Goal: Task Accomplishment & Management: Manage account settings

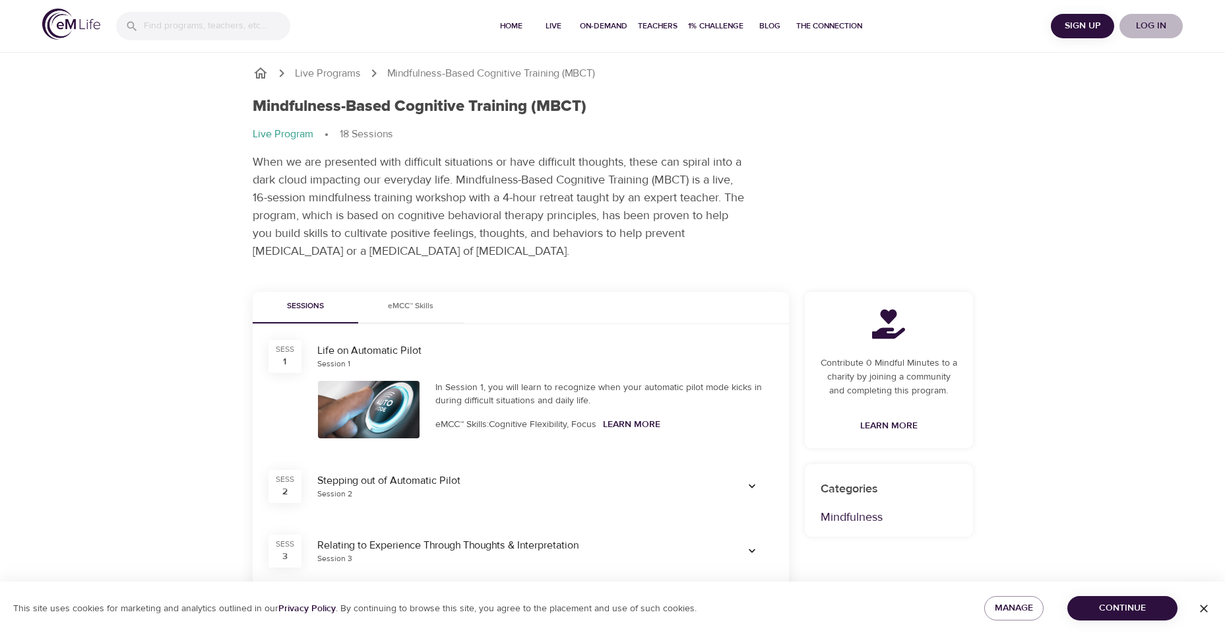
click at [1139, 28] on span "Log in" at bounding box center [1151, 26] width 53 height 16
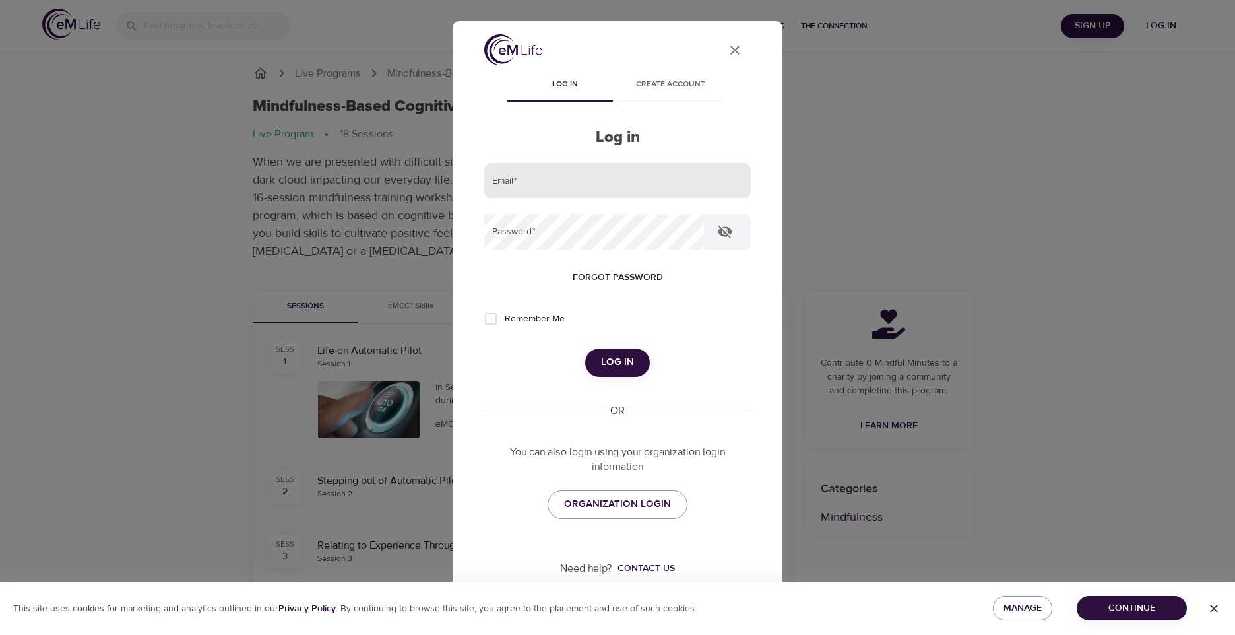
click at [588, 170] on input "email" at bounding box center [617, 181] width 267 height 36
type input "c"
type input "milligan.cali@impactlife.org"
click at [491, 317] on input "Remember Me" at bounding box center [491, 319] width 28 height 28
checkbox input "true"
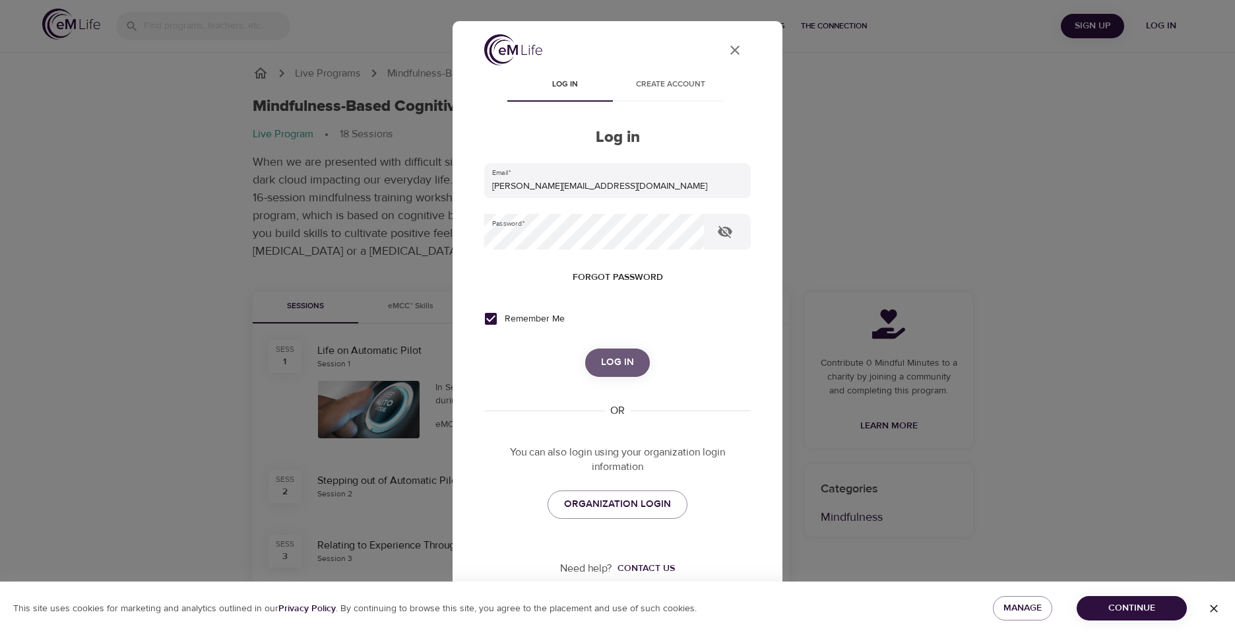
click at [593, 355] on button "Log in" at bounding box center [617, 362] width 65 height 28
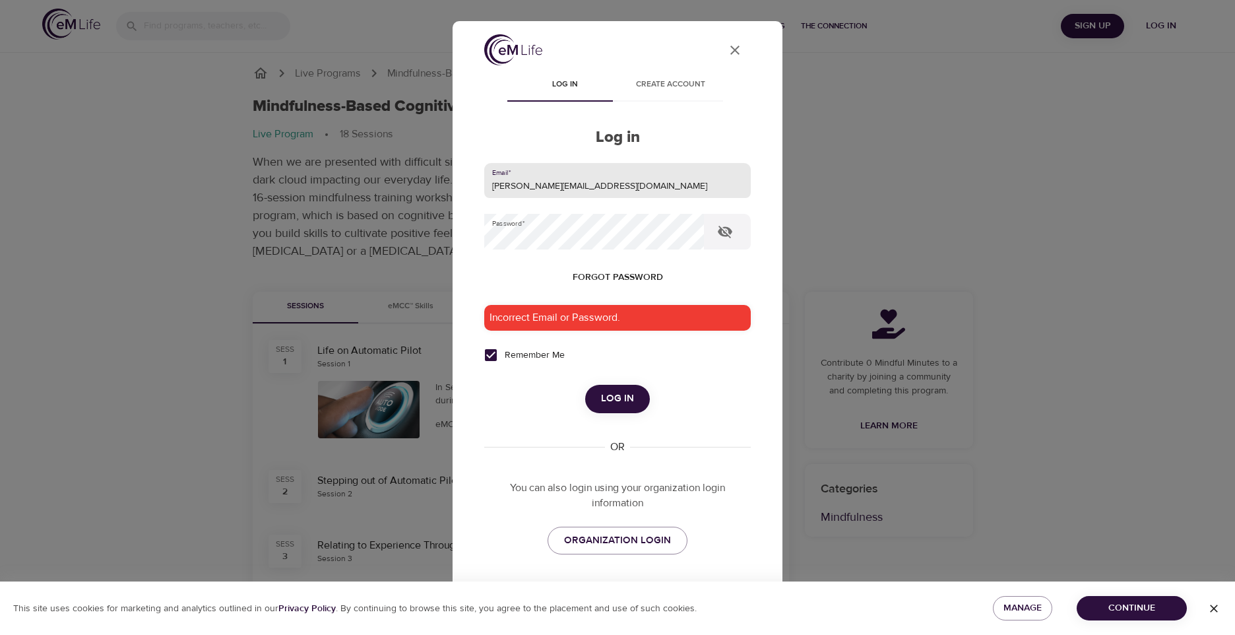
click at [625, 181] on input "milligan.cali@impactlife.org" at bounding box center [617, 181] width 267 height 36
drag, startPoint x: 619, startPoint y: 181, endPoint x: 321, endPoint y: 209, distance: 299.5
click at [321, 209] on div "User Profile Log in Create account Log in Email   * milligan.cali@impactlife.or…" at bounding box center [617, 317] width 1235 height 635
click at [650, 181] on input "milligan.cali@impactlife.org" at bounding box center [617, 181] width 267 height 36
drag, startPoint x: 601, startPoint y: 183, endPoint x: 547, endPoint y: 186, distance: 54.2
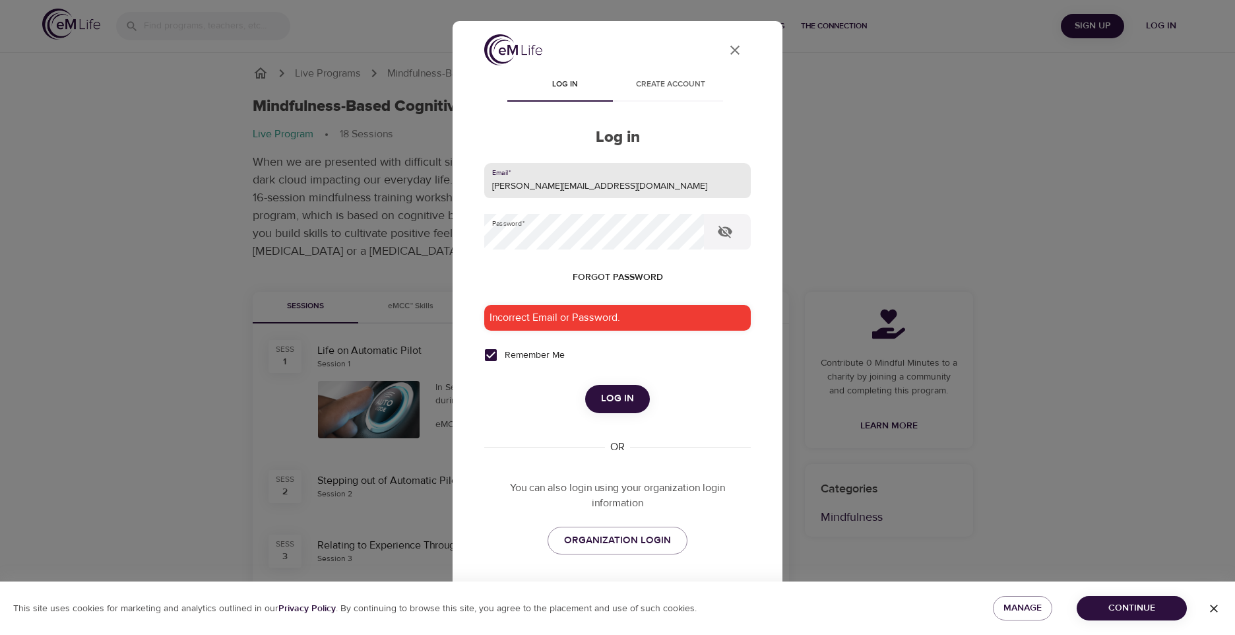
click at [547, 186] on input "milligan.cali@impactlife.org" at bounding box center [617, 181] width 267 height 36
type input "milligan.cali@gmail.com"
click at [585, 385] on button "Log in" at bounding box center [617, 399] width 65 height 28
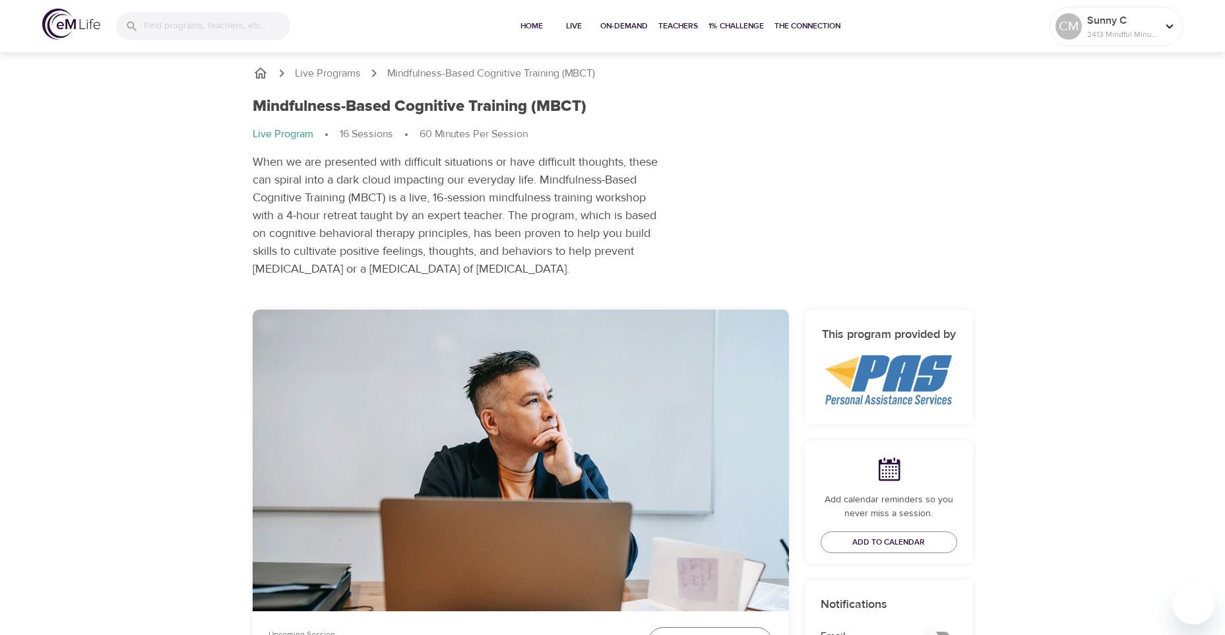
scroll to position [616, 0]
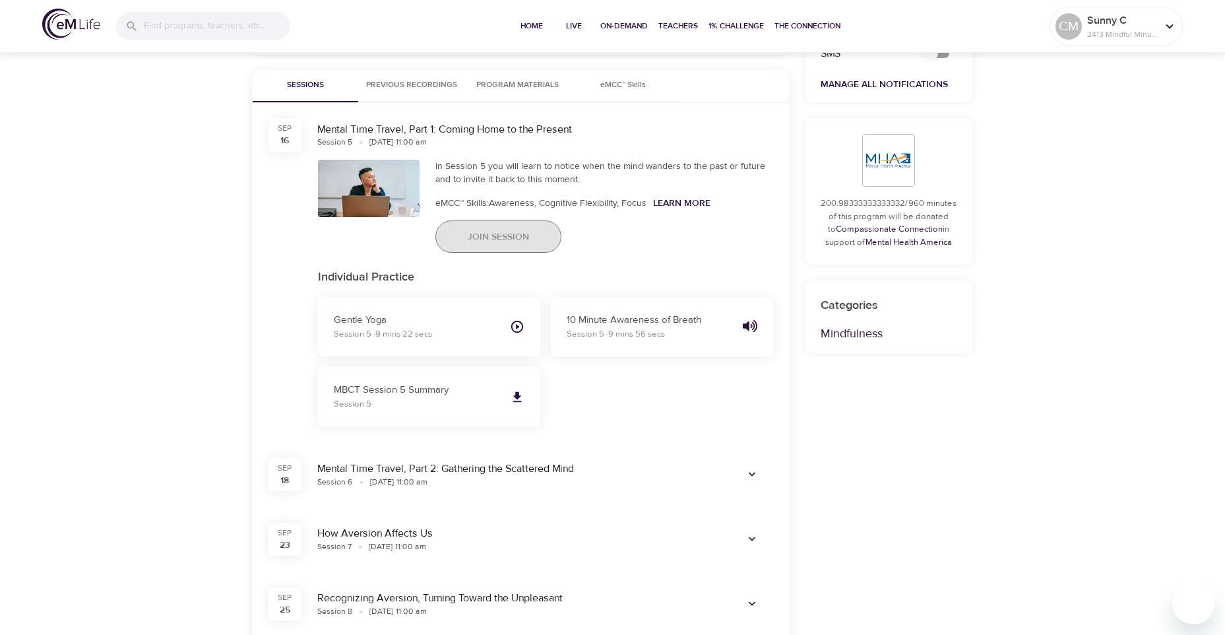
click at [518, 241] on span "Join Session" at bounding box center [498, 237] width 61 height 16
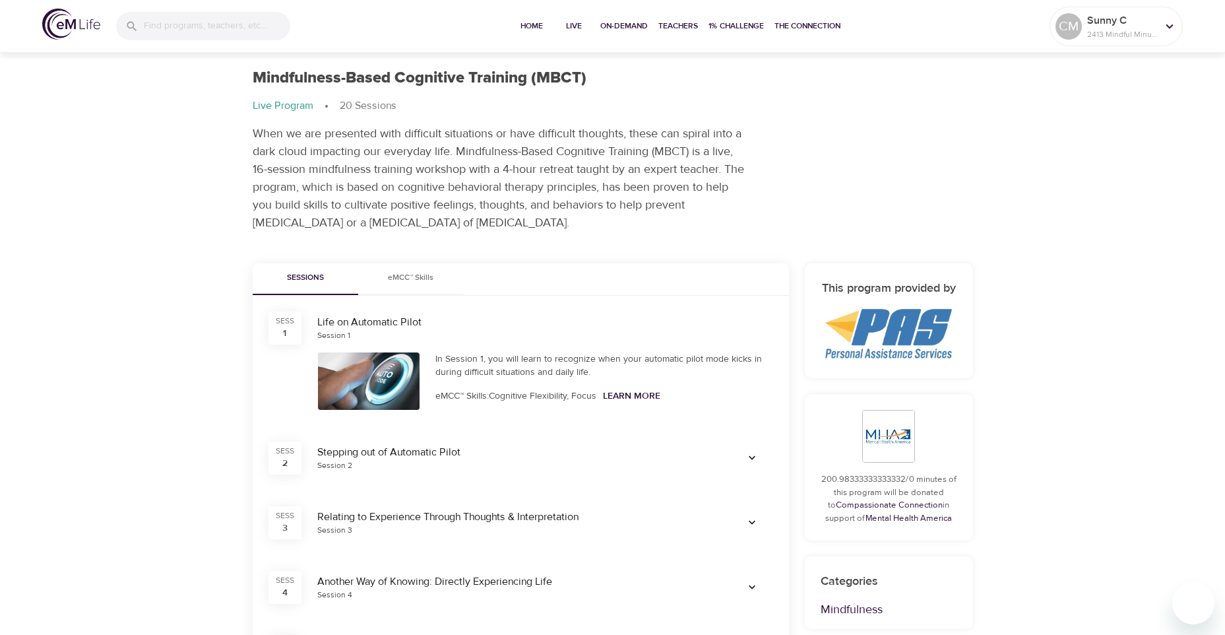
scroll to position [336, 0]
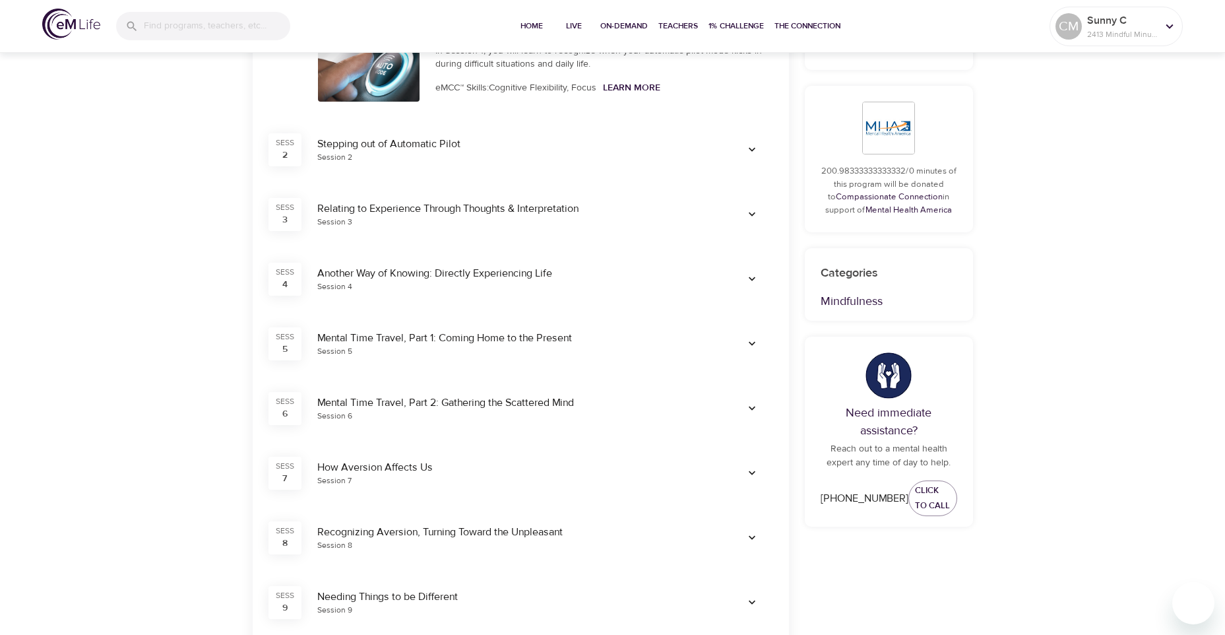
click at [344, 337] on div "Mental Time Travel, Part 1: Coming Home to the Present" at bounding box center [516, 338] width 398 height 15
click at [753, 344] on icon "button" at bounding box center [752, 343] width 7 height 4
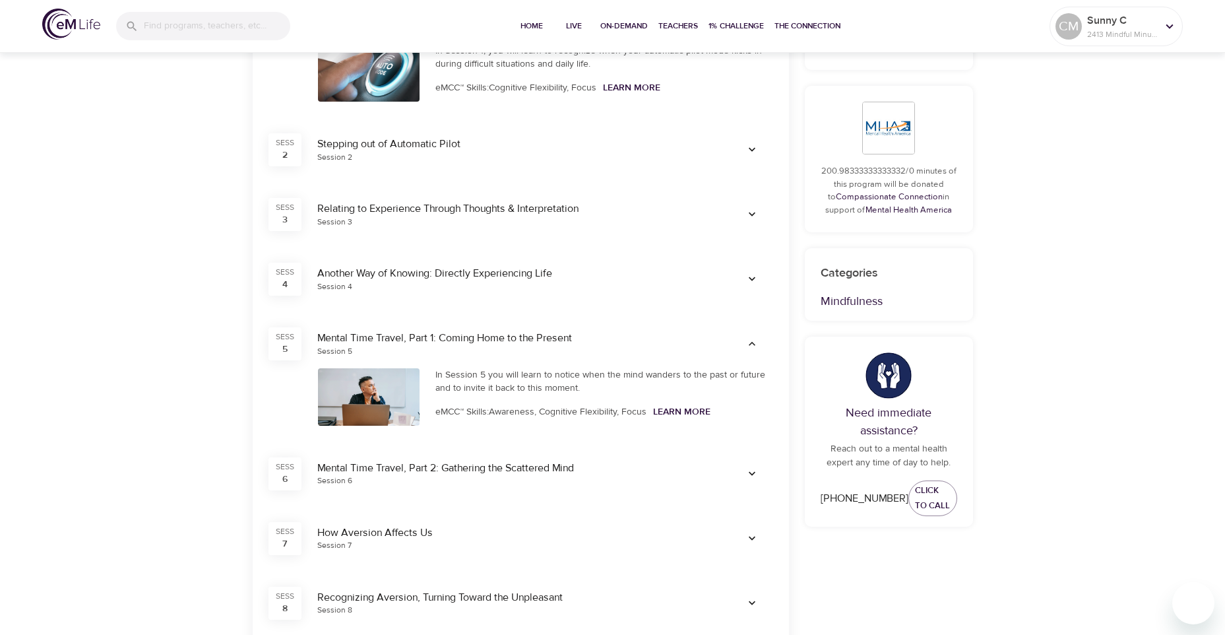
click at [505, 381] on div "In Session 5 you will learn to notice when the mind wanders to the past or futu…" at bounding box center [604, 381] width 338 height 26
click at [402, 338] on div "Mental Time Travel, Part 1: Coming Home to the Present" at bounding box center [516, 338] width 398 height 15
click at [494, 387] on div "In Session 5 you will learn to notice when the mind wanders to the past or futu…" at bounding box center [604, 381] width 338 height 26
click at [667, 415] on link "Learn More" at bounding box center [681, 412] width 57 height 12
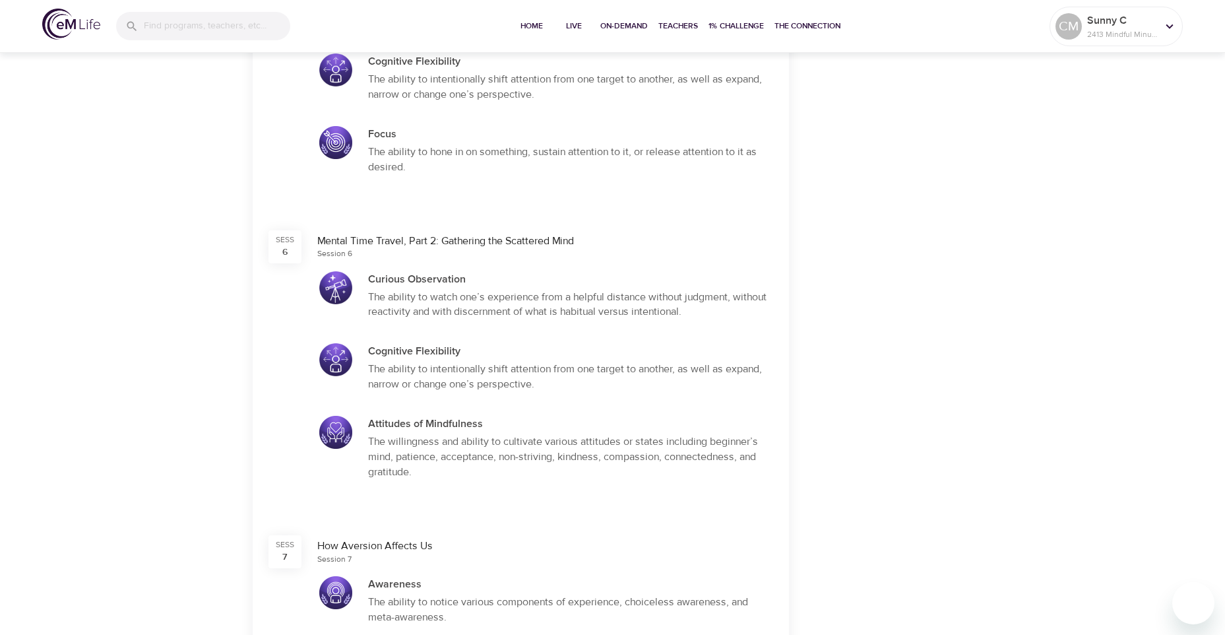
scroll to position [1106, 0]
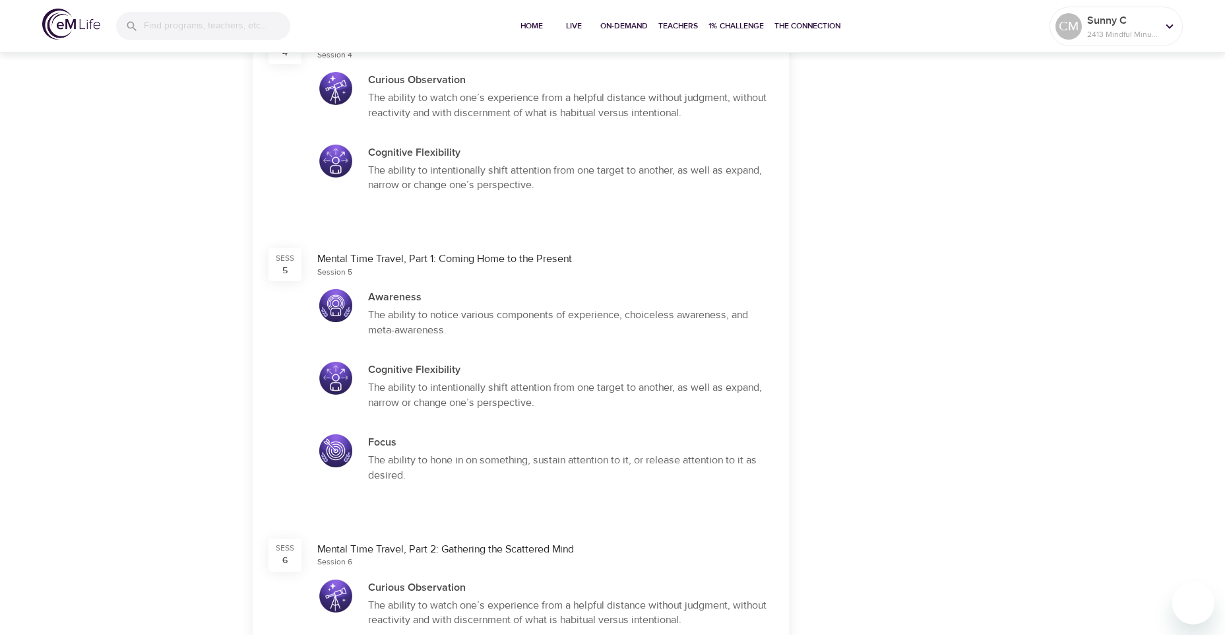
click at [302, 259] on div "Sess 5" at bounding box center [285, 264] width 49 height 49
click at [280, 265] on div "Sess 5" at bounding box center [285, 264] width 33 height 33
click at [398, 263] on div "Mental Time Travel, Part 1: Coming Home to the Present" at bounding box center [545, 258] width 456 height 15
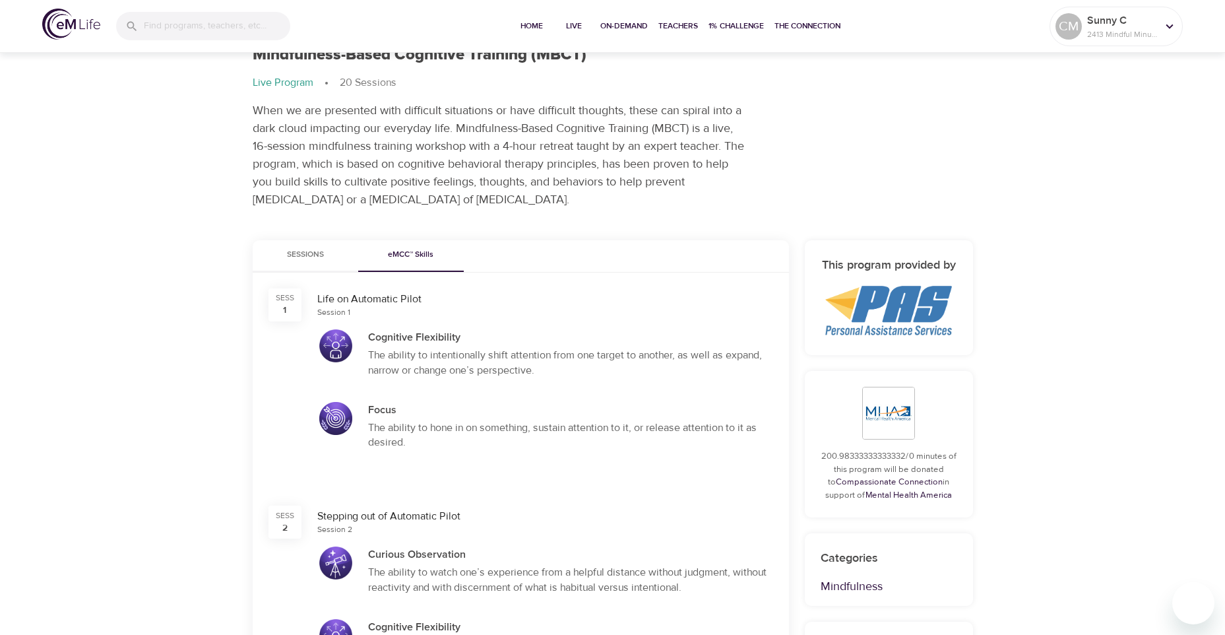
scroll to position [0, 0]
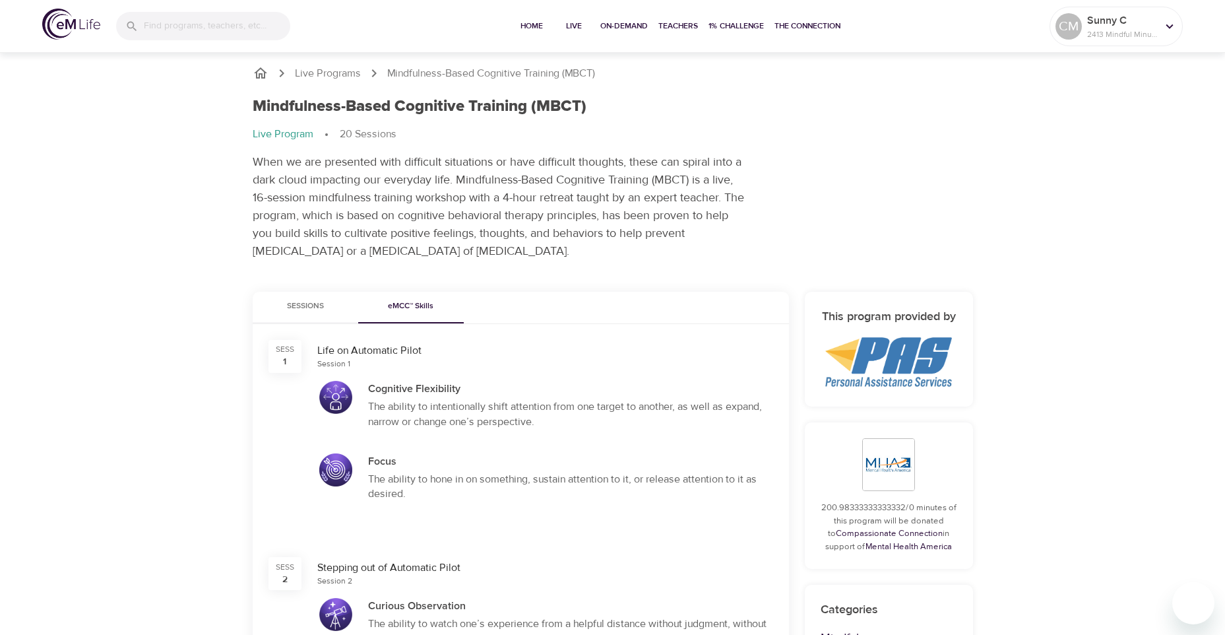
click at [292, 306] on span "Sessions" at bounding box center [306, 307] width 90 height 14
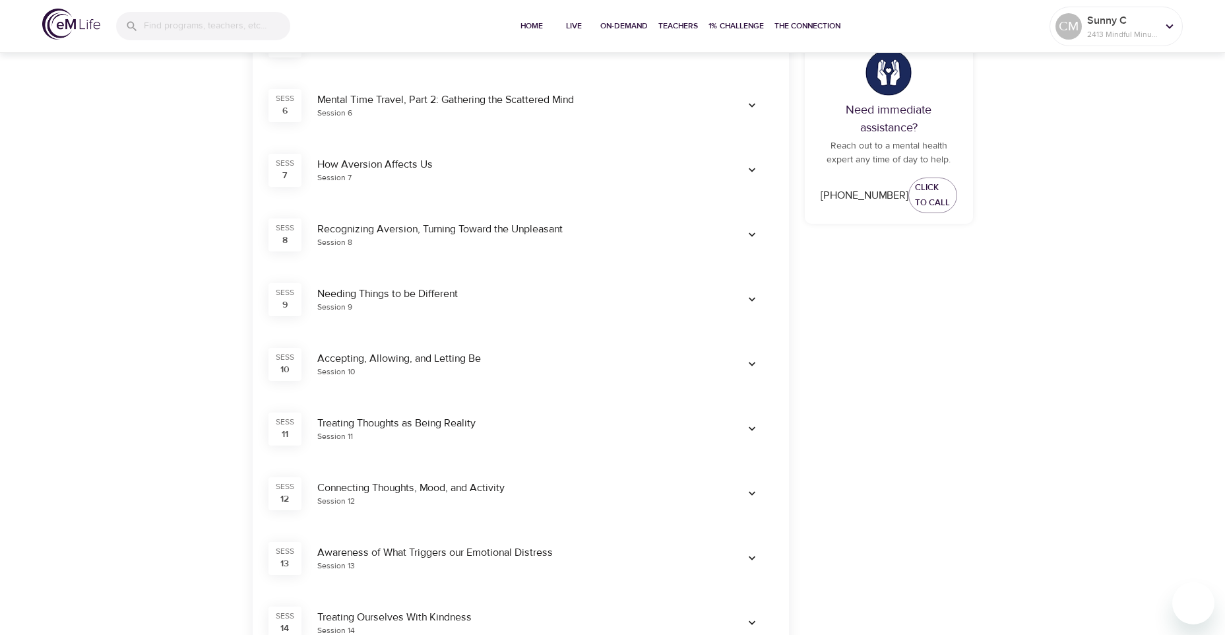
scroll to position [616, 0]
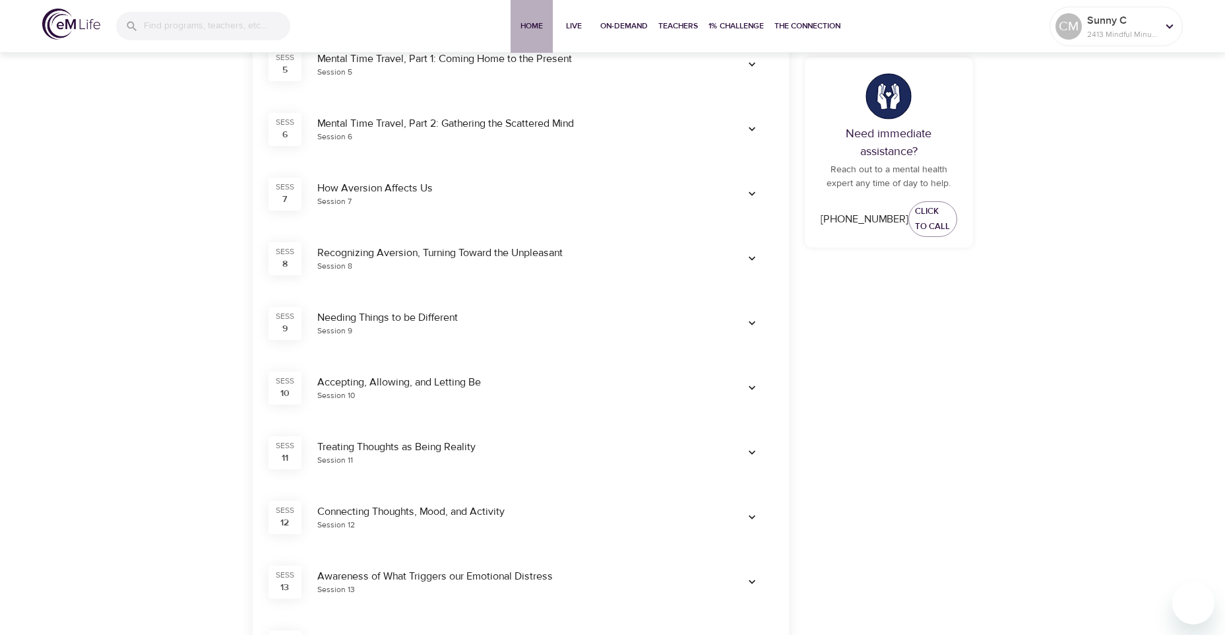
click at [538, 24] on span "Home" at bounding box center [532, 26] width 32 height 14
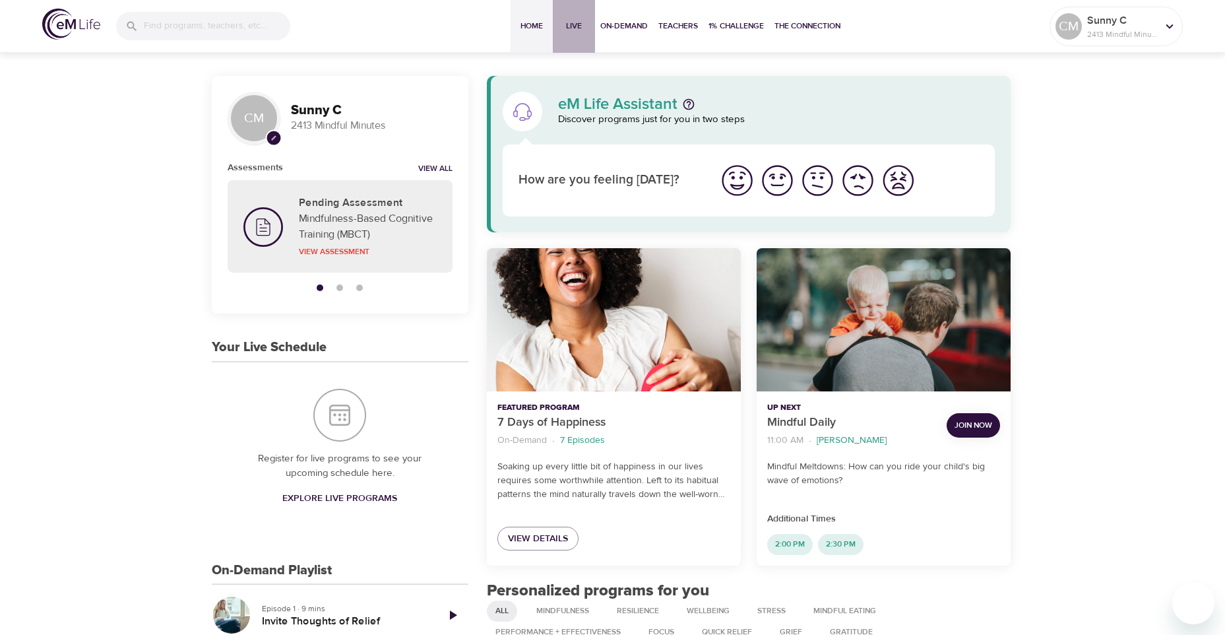
click at [565, 23] on span "Live" at bounding box center [574, 26] width 32 height 14
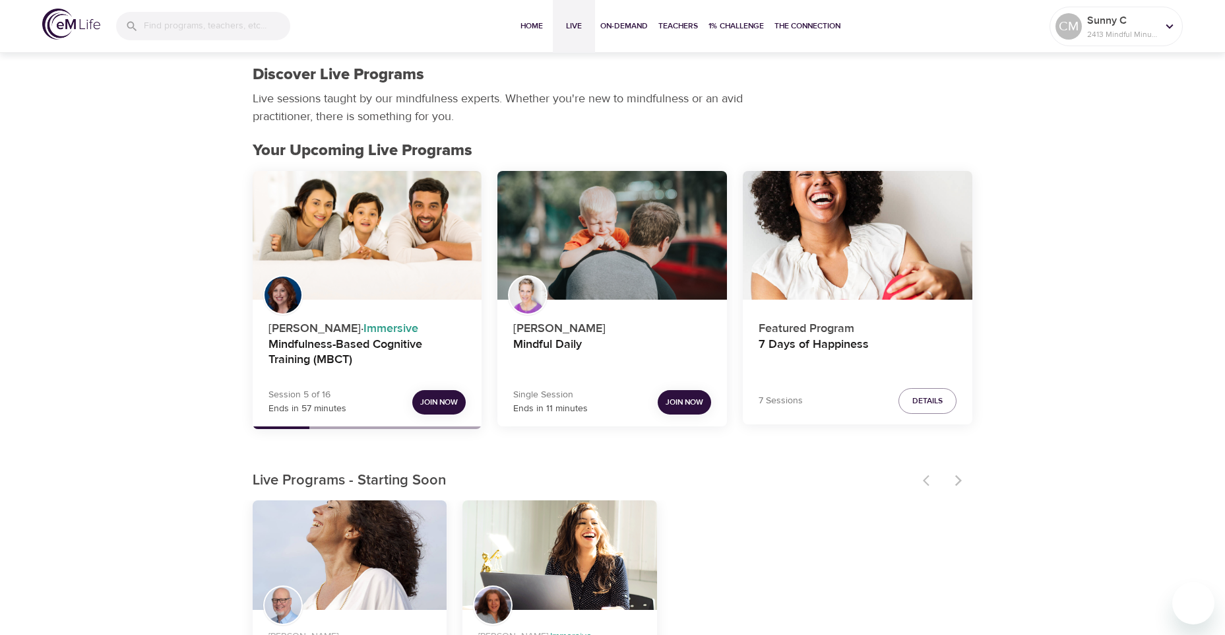
scroll to position [154, 0]
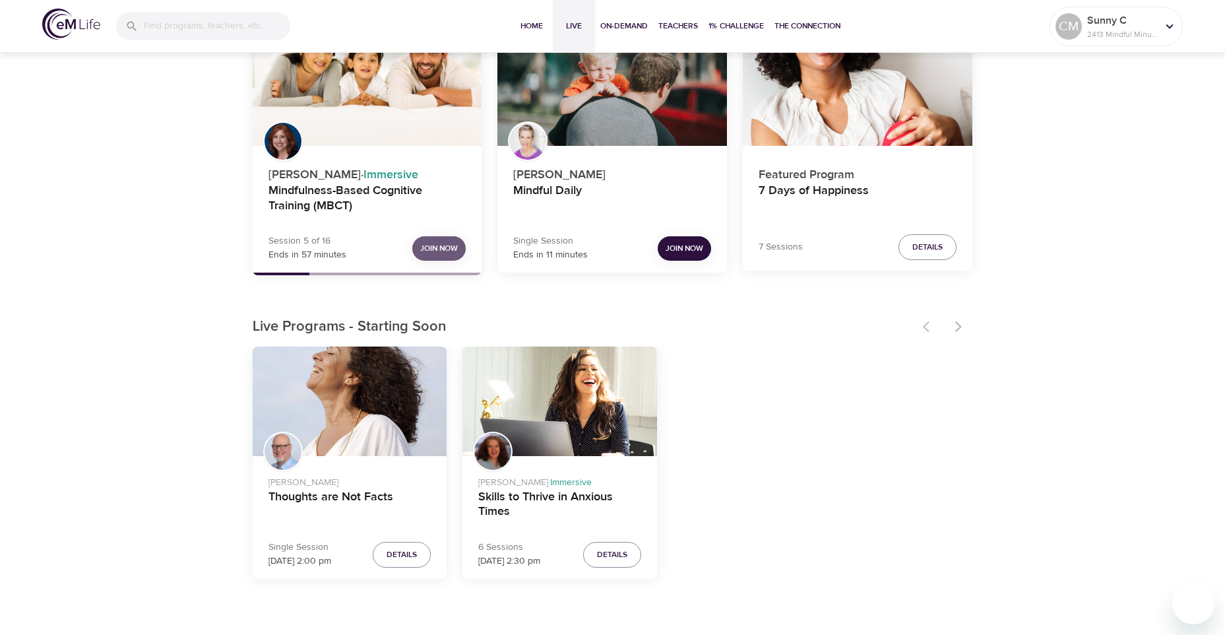
click at [424, 245] on span "Join Now" at bounding box center [439, 248] width 38 height 14
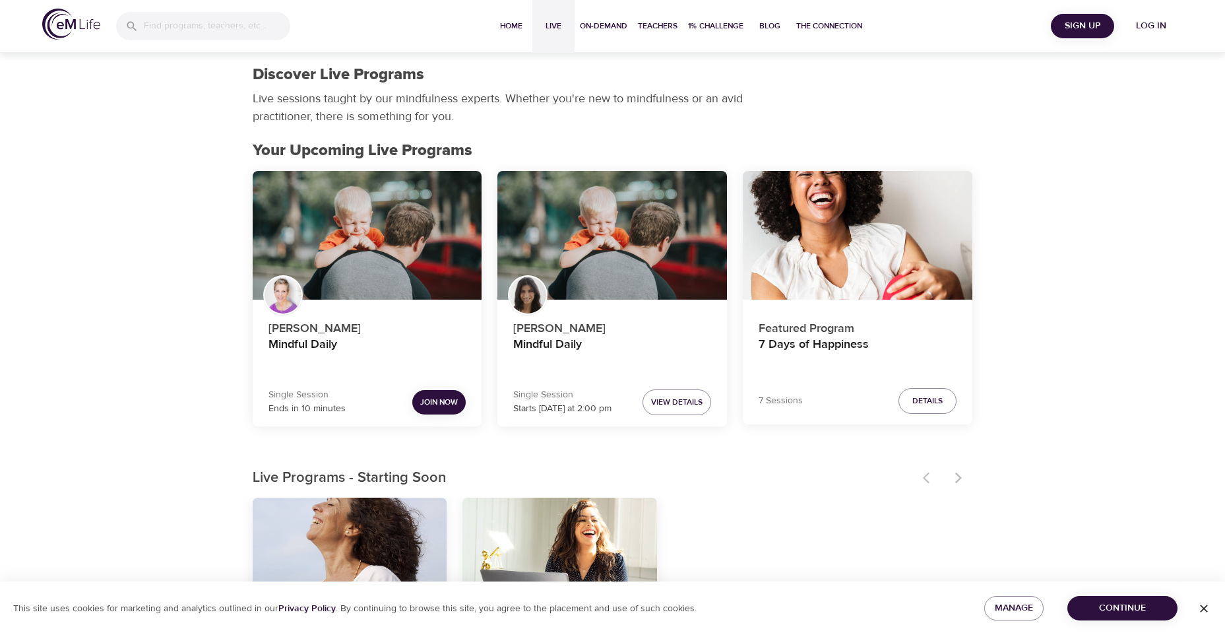
click at [559, 24] on span "Live" at bounding box center [554, 26] width 32 height 14
click at [513, 25] on span "Home" at bounding box center [511, 26] width 32 height 14
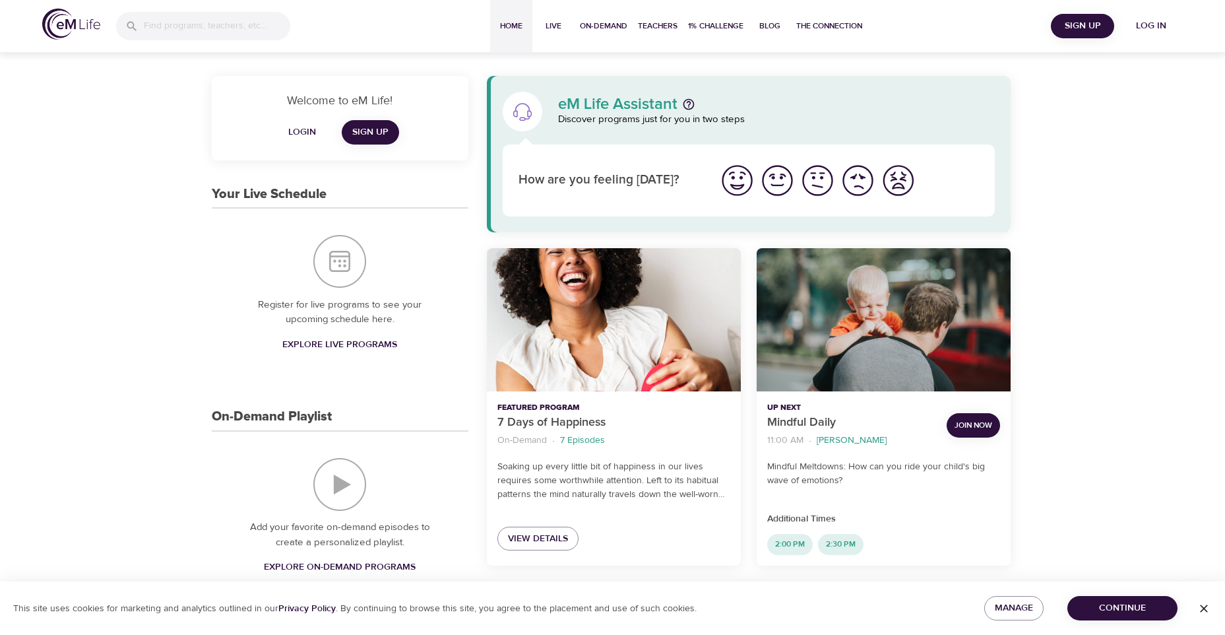
scroll to position [154, 0]
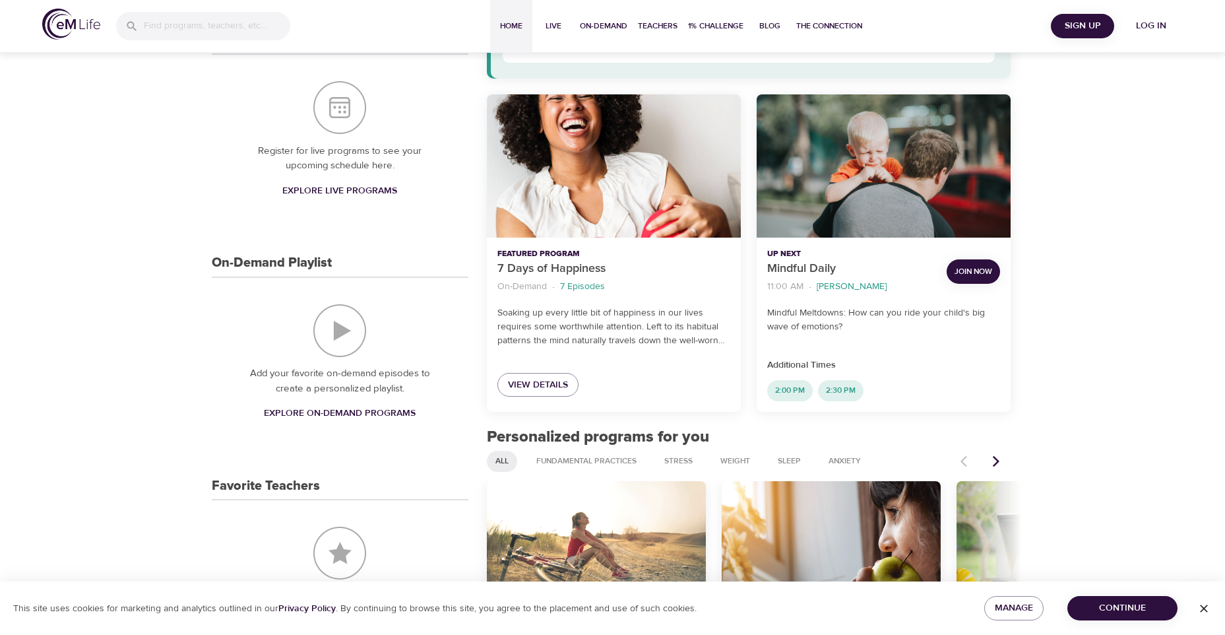
click at [1123, 602] on span "Continue" at bounding box center [1122, 608] width 89 height 16
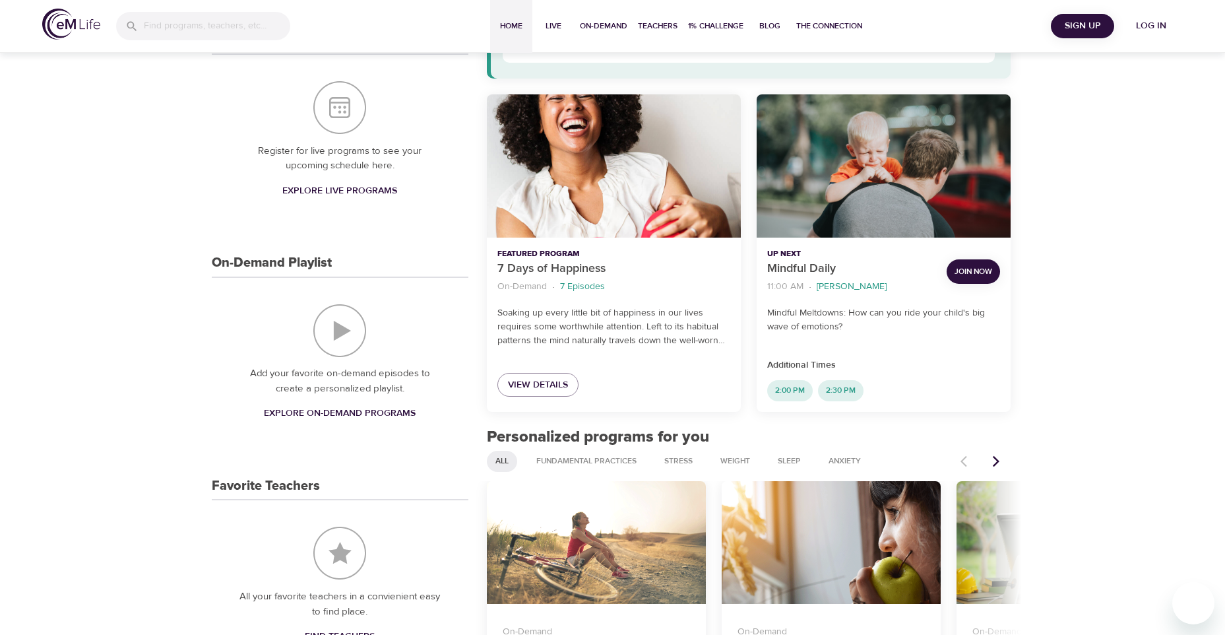
scroll to position [0, 0]
